Goal: Register for event/course

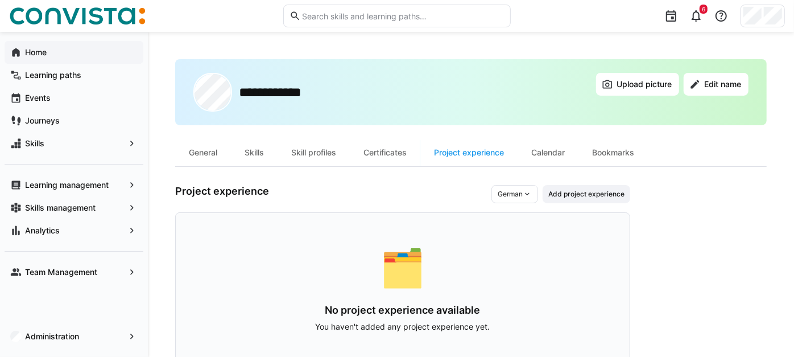
click at [52, 52] on span "Home" at bounding box center [80, 52] width 114 height 11
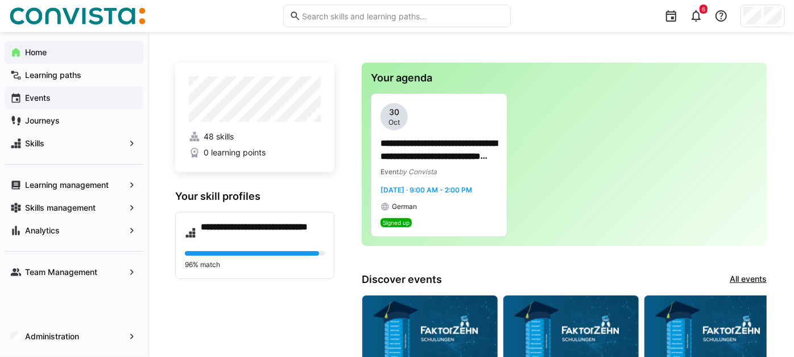
click at [94, 97] on span "Events" at bounding box center [80, 97] width 114 height 11
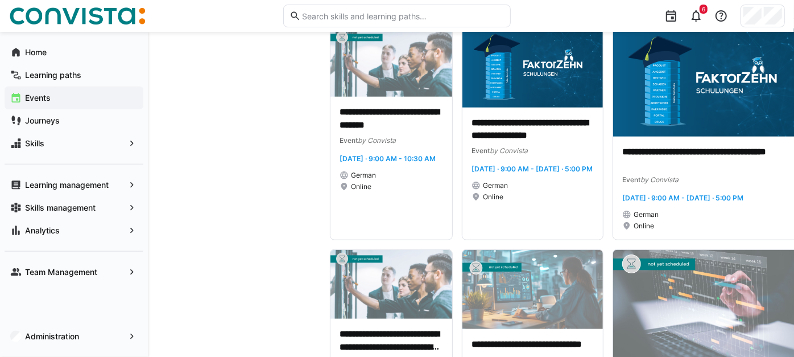
scroll to position [759, 0]
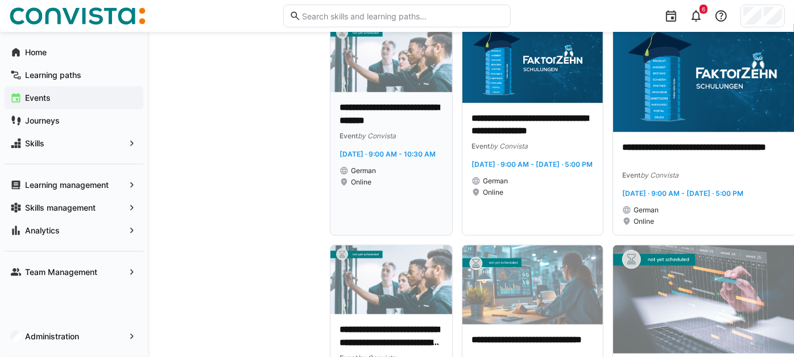
click at [397, 187] on div "Online" at bounding box center [392, 182] width 104 height 9
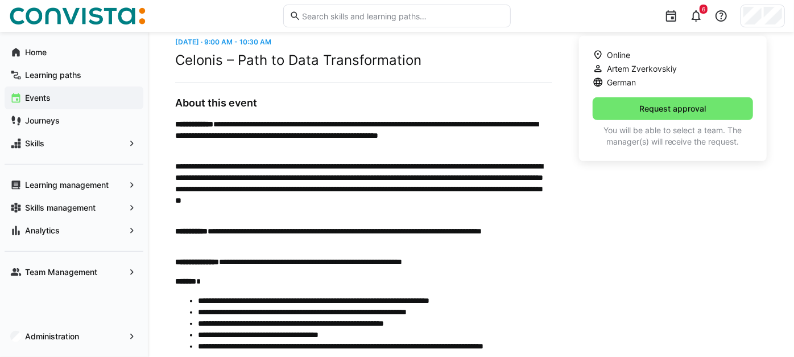
scroll to position [316, 0]
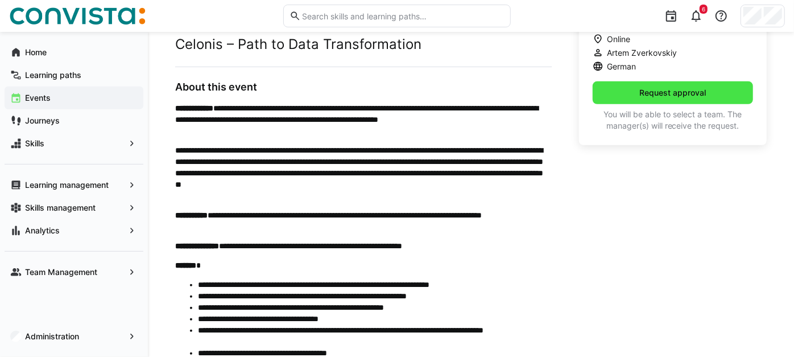
click at [684, 97] on span "Request approval" at bounding box center [673, 92] width 70 height 11
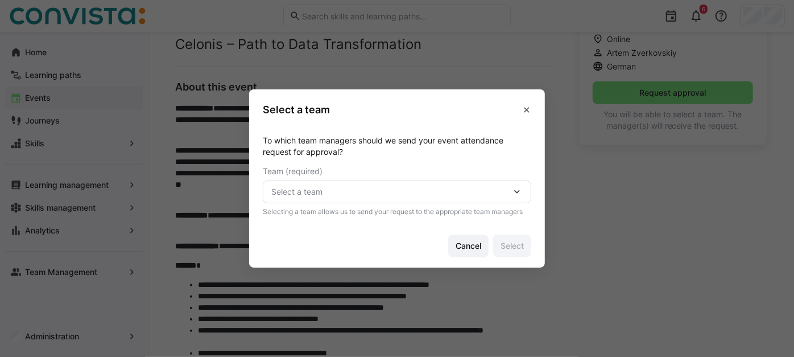
click at [378, 195] on span "Select a team" at bounding box center [391, 191] width 240 height 11
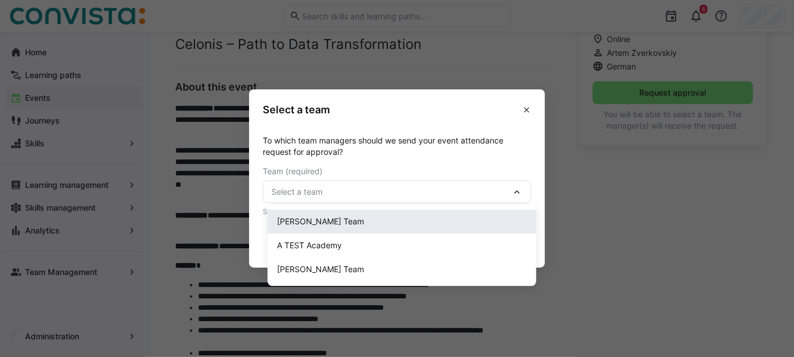
click at [355, 227] on div "Sarah Burg's Team" at bounding box center [402, 221] width 250 height 11
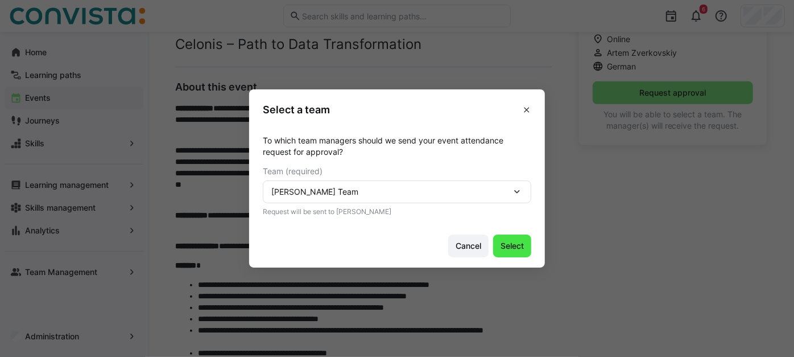
click at [518, 249] on span "Select" at bounding box center [512, 245] width 27 height 11
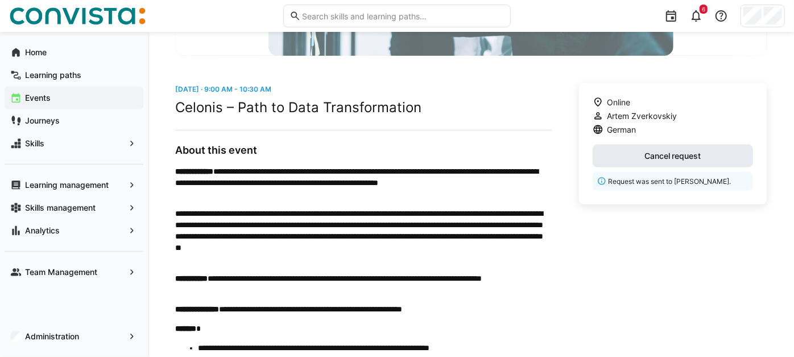
scroll to position [0, 0]
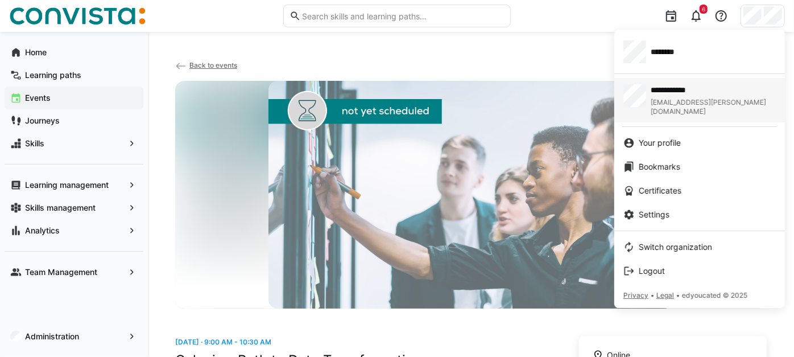
click at [658, 102] on span "Maike.Vogler@faktorzehn.de" at bounding box center [713, 107] width 125 height 18
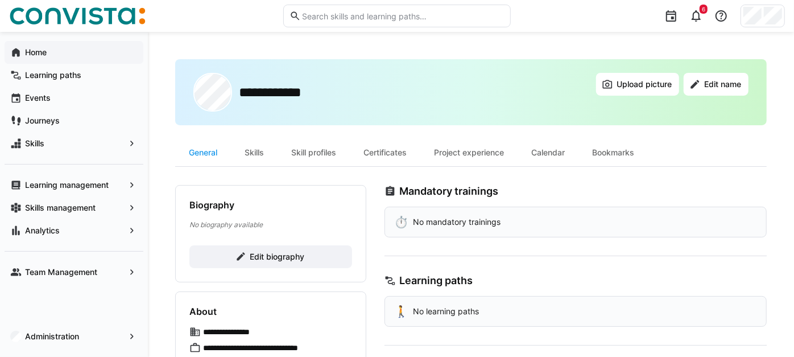
click at [53, 51] on span "Home" at bounding box center [80, 52] width 114 height 11
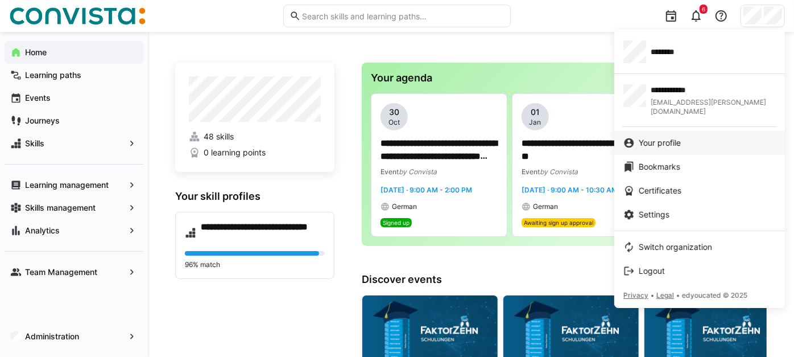
click at [649, 137] on span "Your profile" at bounding box center [660, 142] width 42 height 11
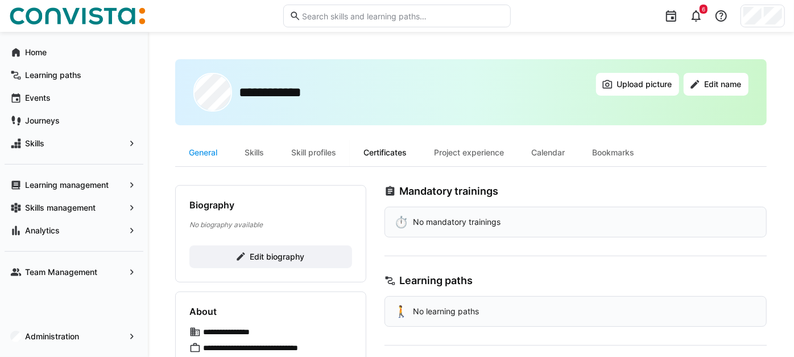
click at [421, 145] on div "Certificates" at bounding box center [385, 152] width 71 height 27
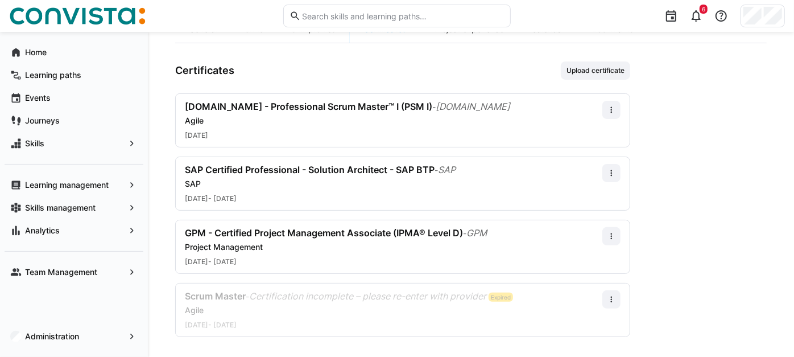
scroll to position [128, 0]
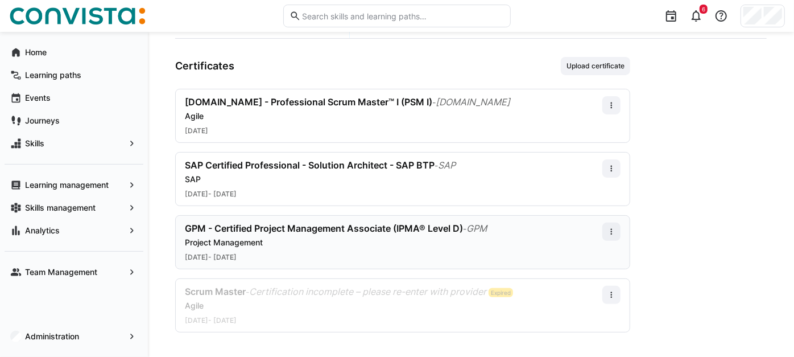
click at [290, 225] on span "GPM - Certified Project Management Associate (IPMA® Level D)" at bounding box center [324, 227] width 278 height 11
click at [728, 171] on app-user-profile-inner-container "Certificates Upload certificate scrum.org - Professional Scrum Master™ I (PSM I…" at bounding box center [471, 194] width 592 height 275
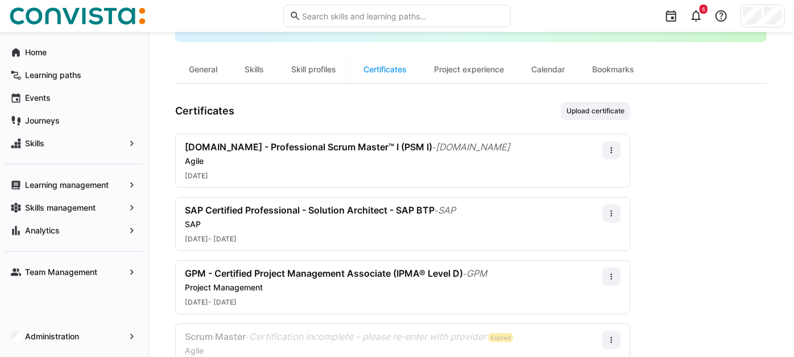
scroll to position [0, 0]
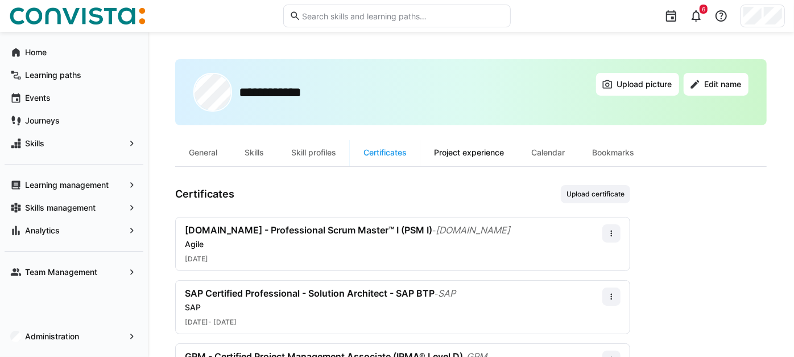
click at [489, 155] on div "Project experience" at bounding box center [469, 152] width 97 height 27
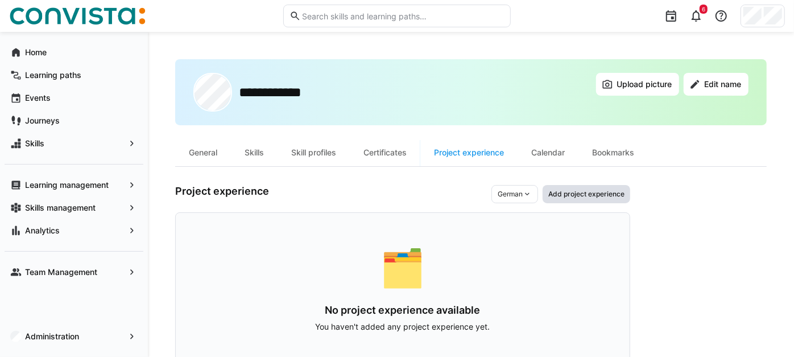
click at [575, 194] on span "Add project experience" at bounding box center [586, 193] width 79 height 9
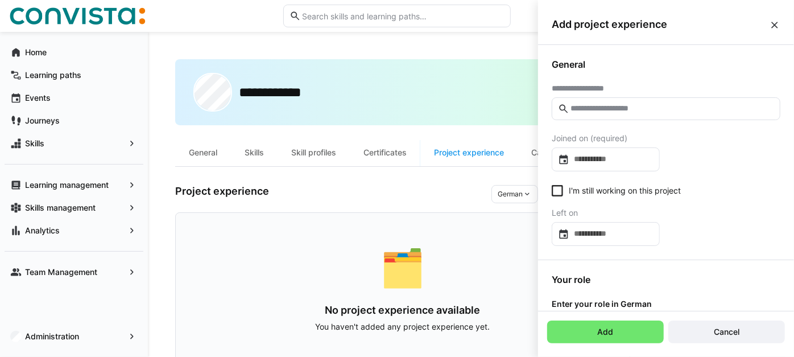
click at [670, 112] on input "text" at bounding box center [672, 109] width 205 height 10
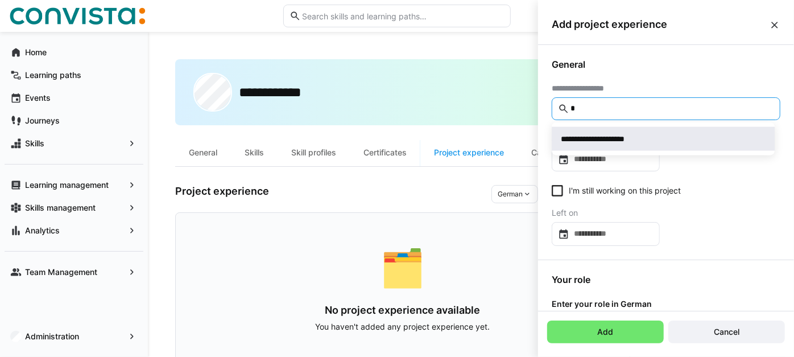
type input "*"
click at [676, 140] on div "**********" at bounding box center [663, 138] width 205 height 11
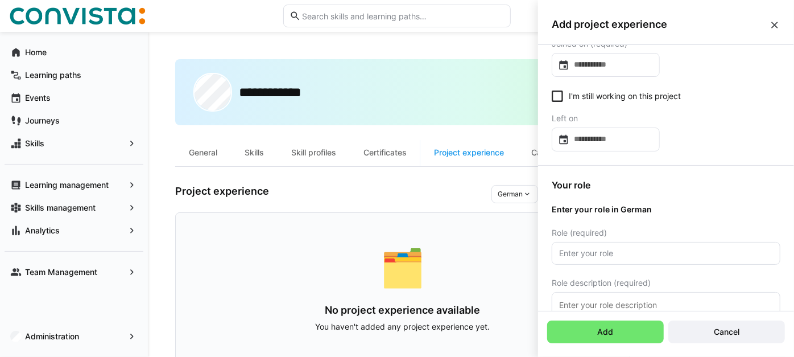
scroll to position [126, 0]
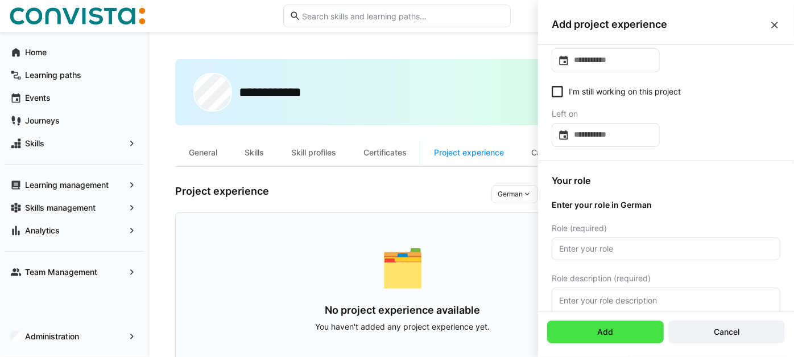
click at [624, 333] on span "Add" at bounding box center [605, 331] width 117 height 23
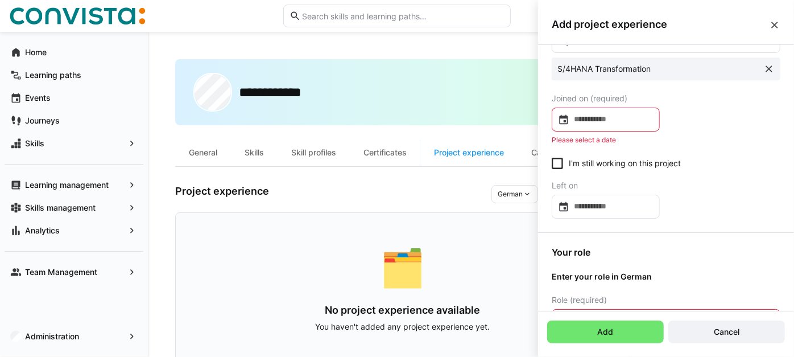
scroll to position [0, 0]
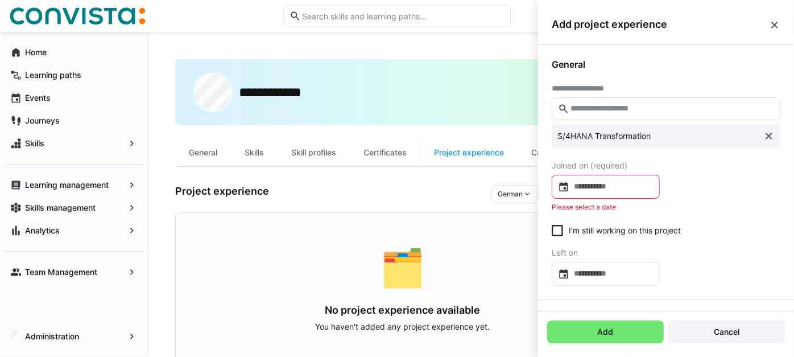
click at [782, 17] on div "Add project experience" at bounding box center [666, 25] width 256 height 40
click at [776, 24] on eds-icon at bounding box center [774, 24] width 11 height 11
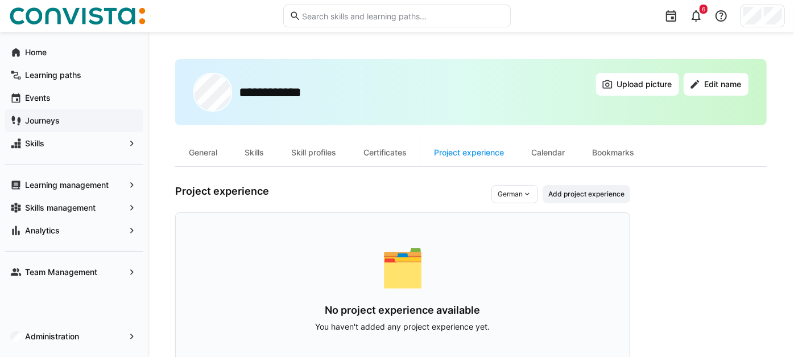
click at [86, 121] on span "Journeys" at bounding box center [80, 120] width 114 height 11
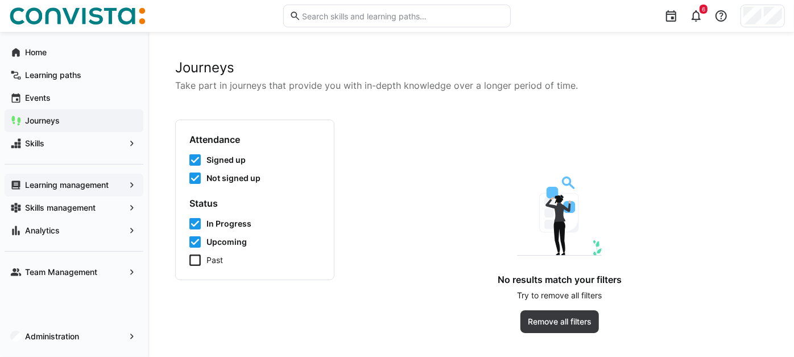
click at [0, 0] on app-navigation-label "Learning management" at bounding box center [0, 0] width 0 height 0
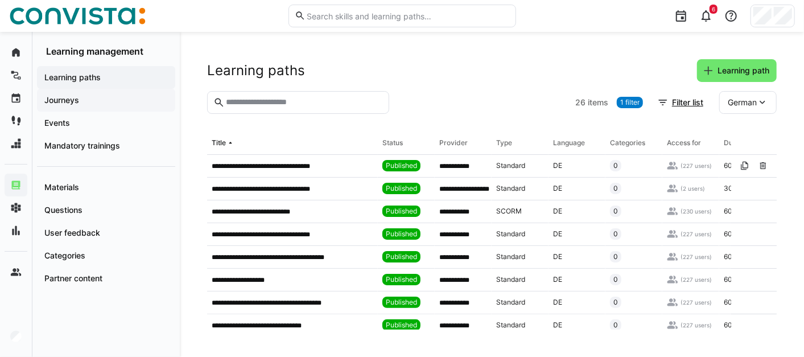
click at [96, 109] on div "Journeys" at bounding box center [106, 100] width 138 height 23
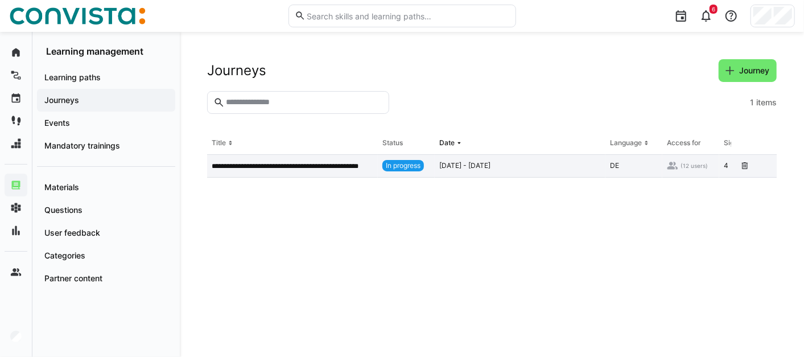
click at [300, 171] on div "**********" at bounding box center [292, 166] width 171 height 23
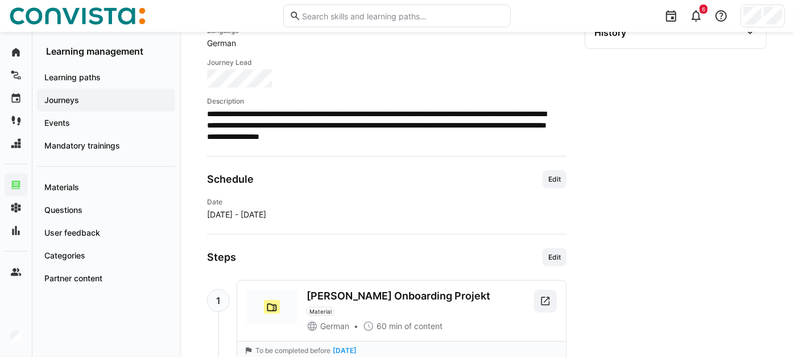
scroll to position [632, 0]
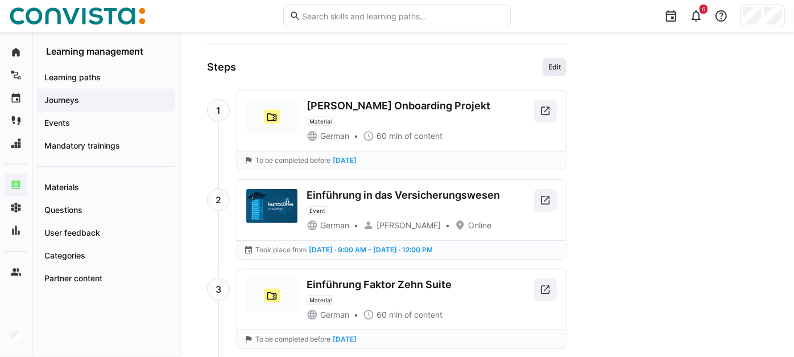
click at [544, 69] on span "Edit" at bounding box center [555, 67] width 24 height 18
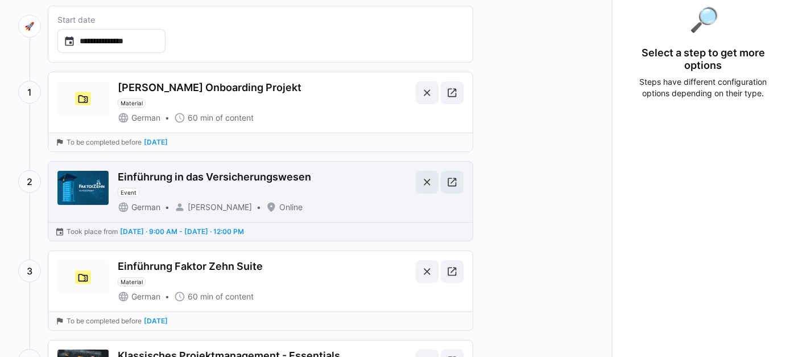
scroll to position [189, 0]
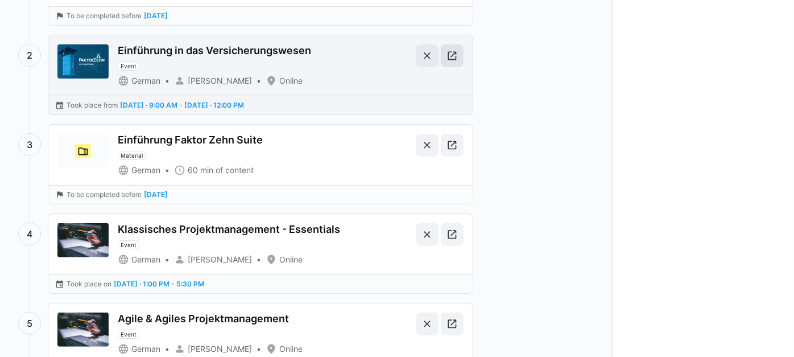
click at [452, 50] on eds-icon at bounding box center [452, 55] width 11 height 11
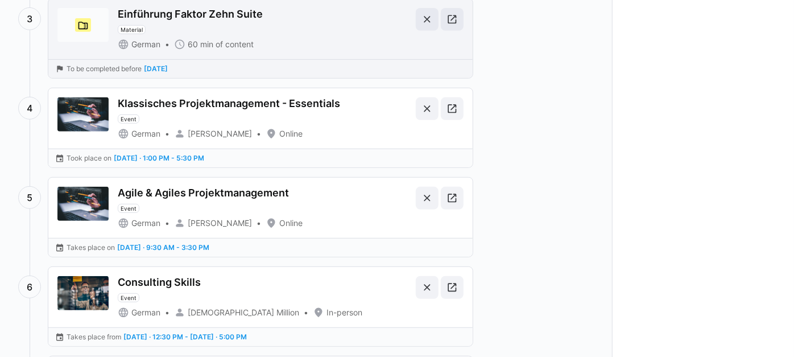
scroll to position [316, 0]
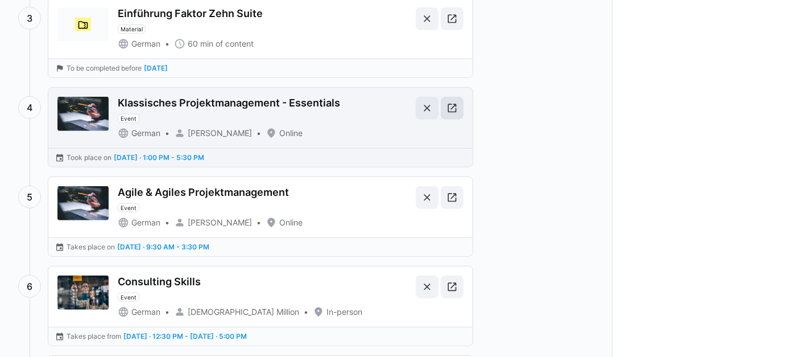
click at [447, 110] on eds-icon at bounding box center [452, 107] width 11 height 11
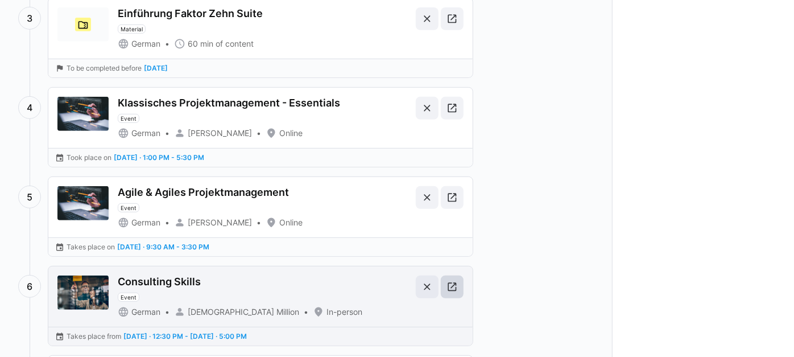
click at [458, 290] on span at bounding box center [452, 286] width 23 height 23
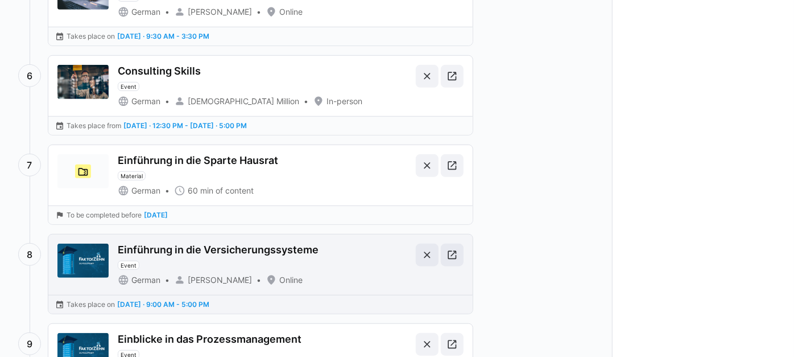
scroll to position [569, 0]
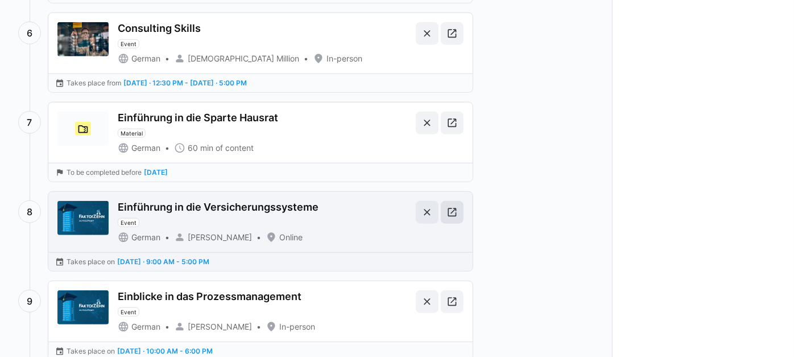
click at [458, 207] on eds-icon at bounding box center [452, 212] width 11 height 11
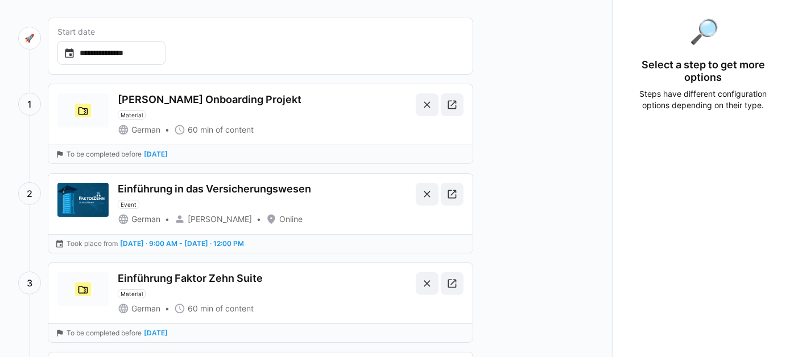
scroll to position [0, 0]
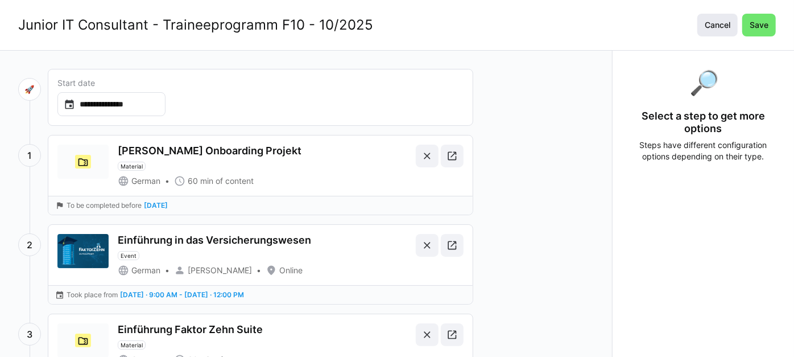
click at [726, 21] on span "Cancel" at bounding box center [717, 24] width 29 height 11
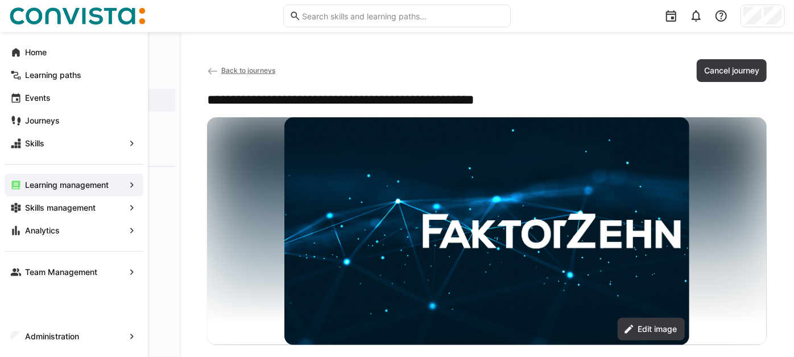
click at [117, 179] on span "Learning management" at bounding box center [73, 184] width 101 height 11
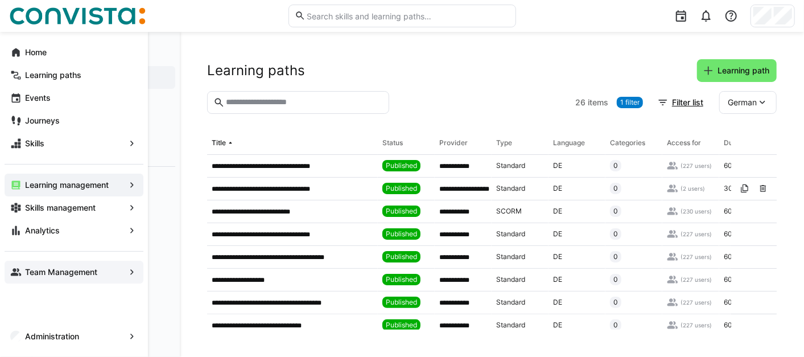
click at [0, 0] on app-navigation-label "Team Management" at bounding box center [0, 0] width 0 height 0
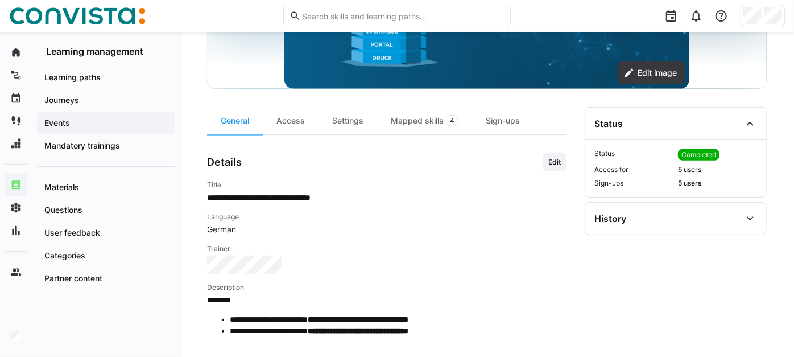
scroll to position [253, 0]
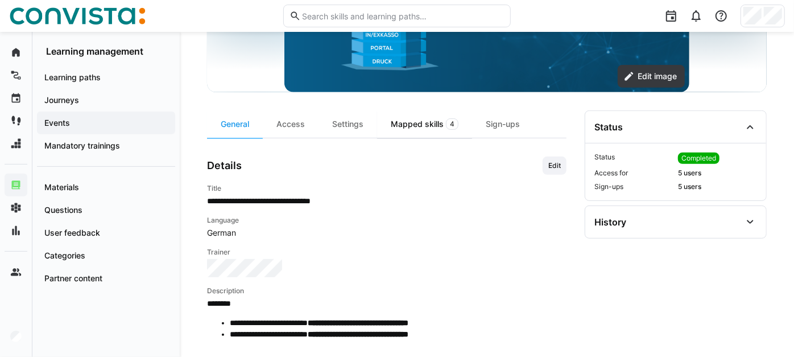
click at [436, 134] on div "Mapped skills 4" at bounding box center [424, 123] width 95 height 27
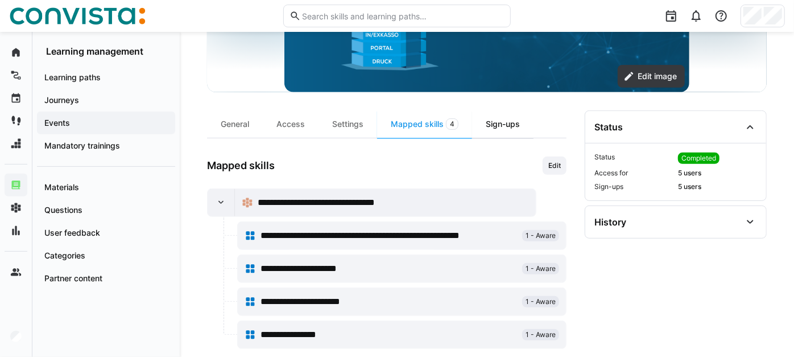
drag, startPoint x: 436, startPoint y: 134, endPoint x: 512, endPoint y: 130, distance: 76.4
click at [512, 130] on div "Sign-ups" at bounding box center [502, 123] width 61 height 27
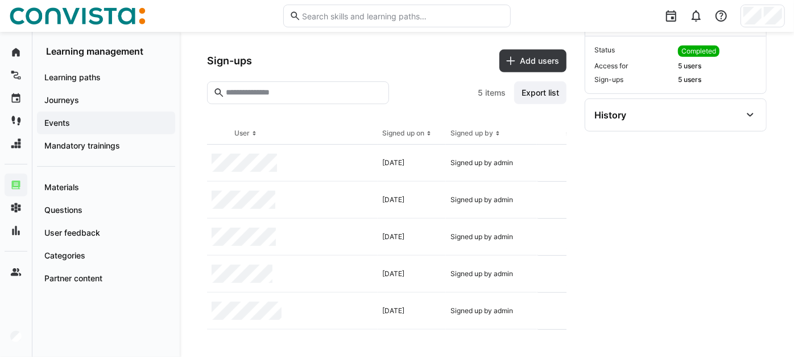
scroll to position [372, 0]
click at [547, 158] on eds-icon at bounding box center [551, 162] width 9 height 9
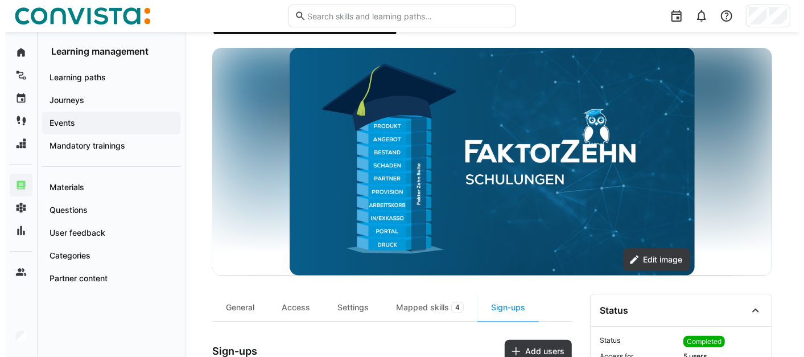
scroll to position [0, 0]
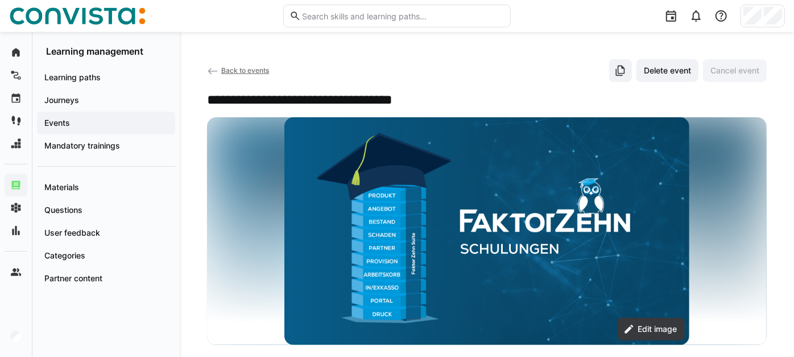
click at [261, 67] on span "Back to events" at bounding box center [245, 70] width 48 height 9
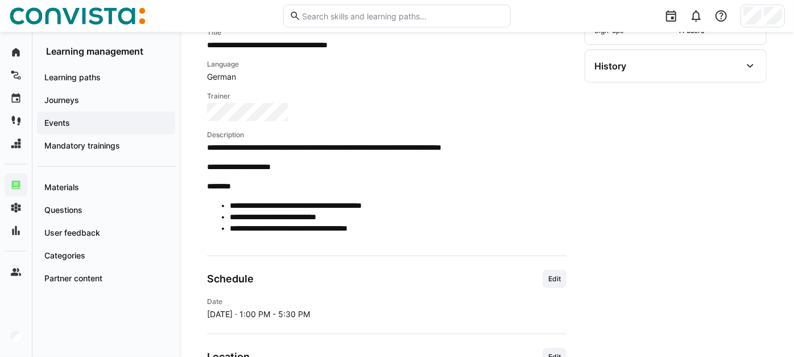
scroll to position [253, 0]
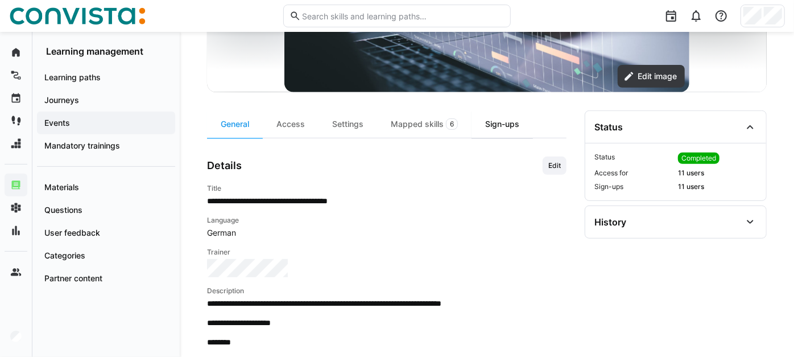
click at [499, 134] on div "Sign-ups" at bounding box center [502, 123] width 61 height 27
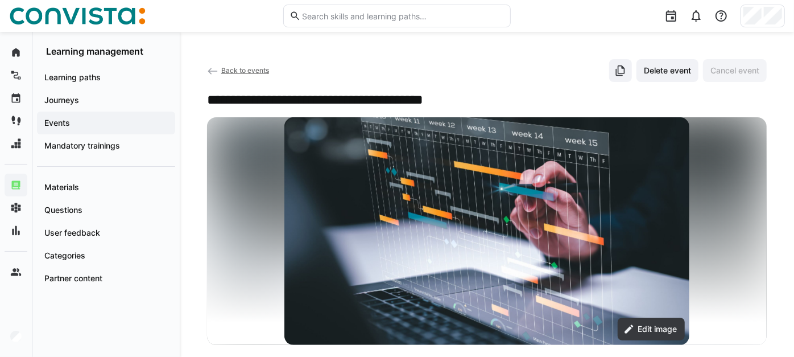
click at [262, 71] on span "Back to events" at bounding box center [245, 70] width 48 height 9
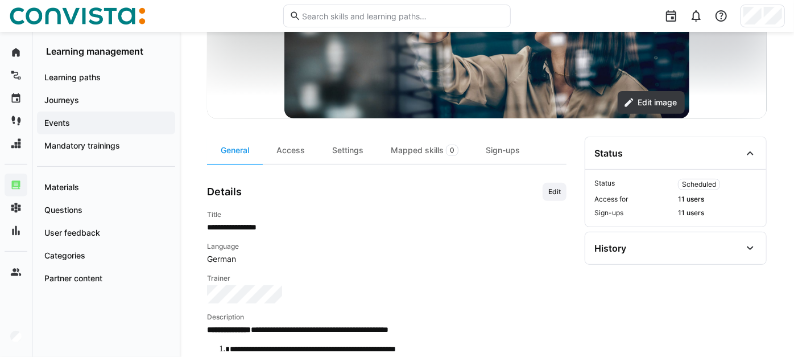
scroll to position [316, 0]
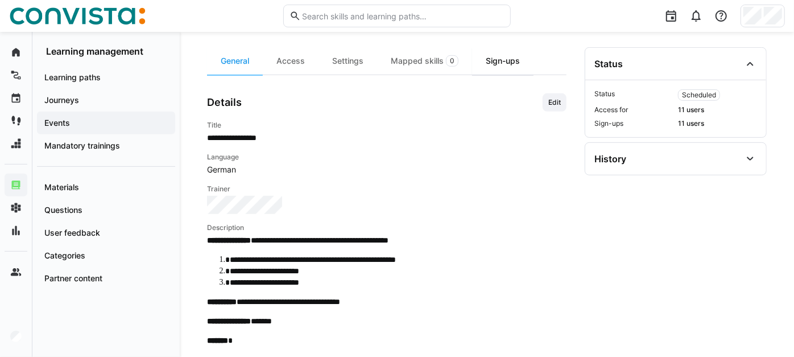
click at [497, 73] on div "Sign-ups" at bounding box center [502, 60] width 61 height 27
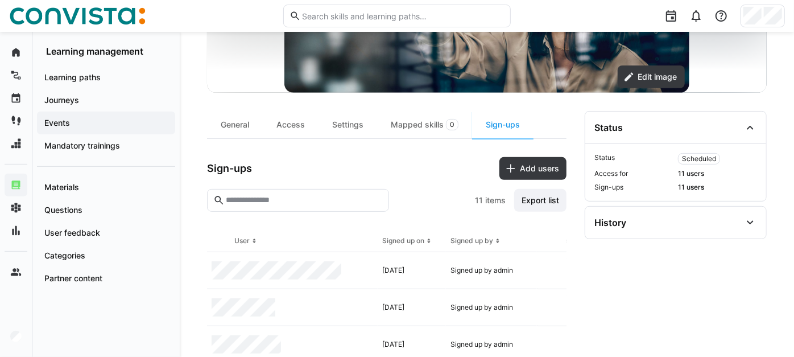
scroll to position [88, 0]
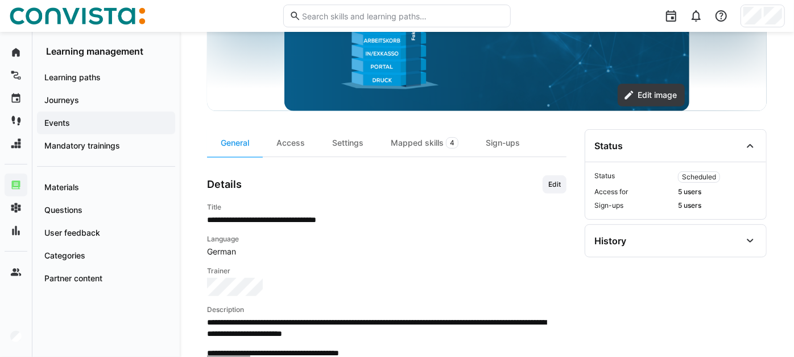
scroll to position [253, 0]
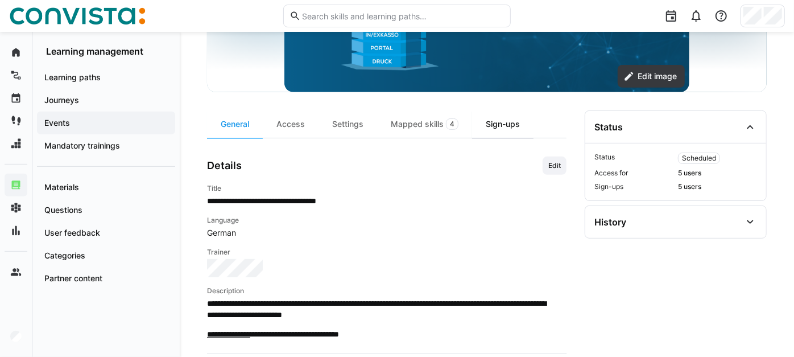
click at [507, 138] on div "Sign-ups" at bounding box center [502, 123] width 61 height 27
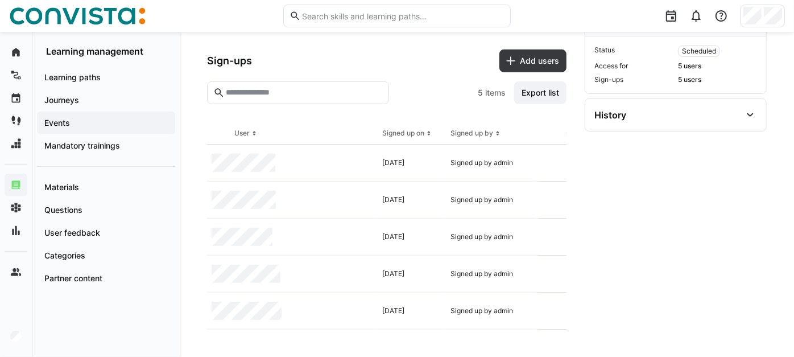
scroll to position [372, 0]
